Goal: Task Accomplishment & Management: Use online tool/utility

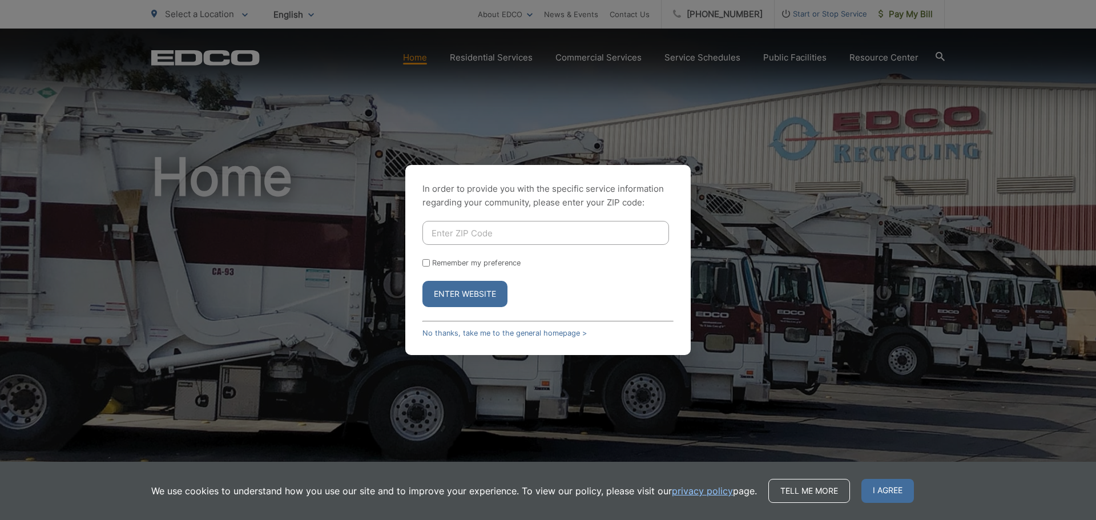
click at [538, 231] on input "Enter ZIP Code" at bounding box center [545, 233] width 247 height 24
type input "91977"
click at [428, 261] on input "Remember my preference" at bounding box center [425, 262] width 7 height 7
checkbox input "true"
click at [453, 294] on button "Enter Website" at bounding box center [464, 294] width 85 height 26
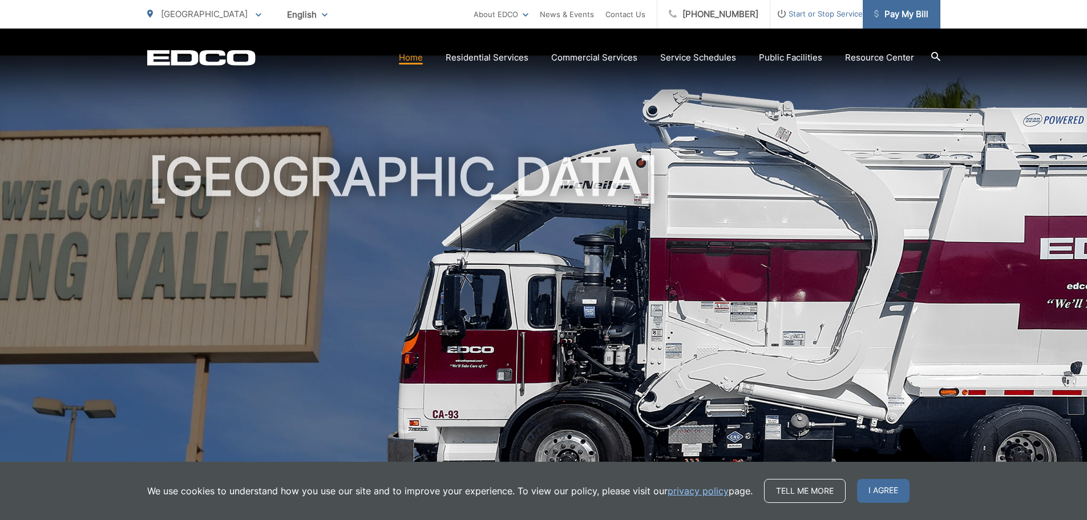
click at [904, 11] on span "Pay My Bill" at bounding box center [902, 14] width 54 height 14
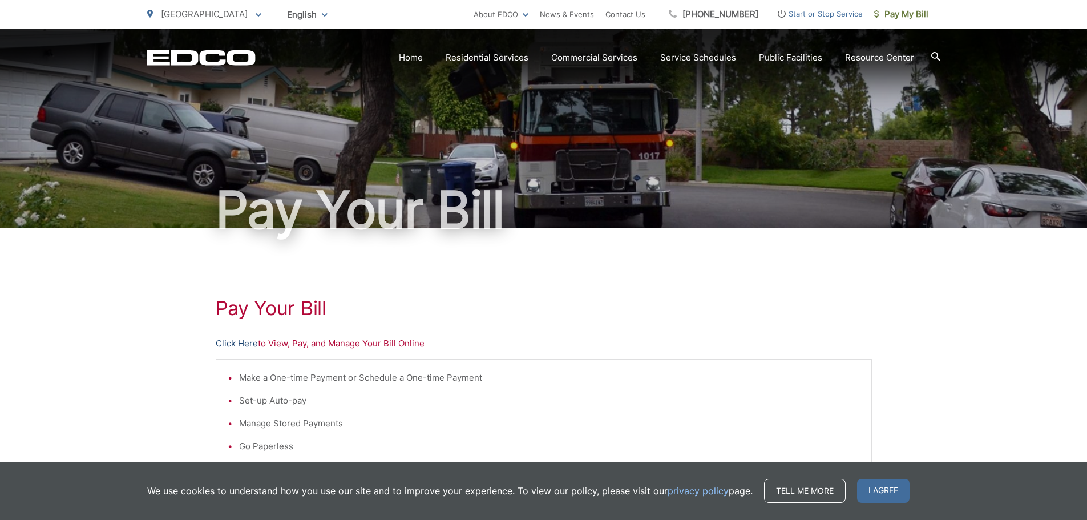
click at [235, 341] on link "Click Here" at bounding box center [237, 344] width 42 height 14
